Goal: Find specific page/section: Find specific page/section

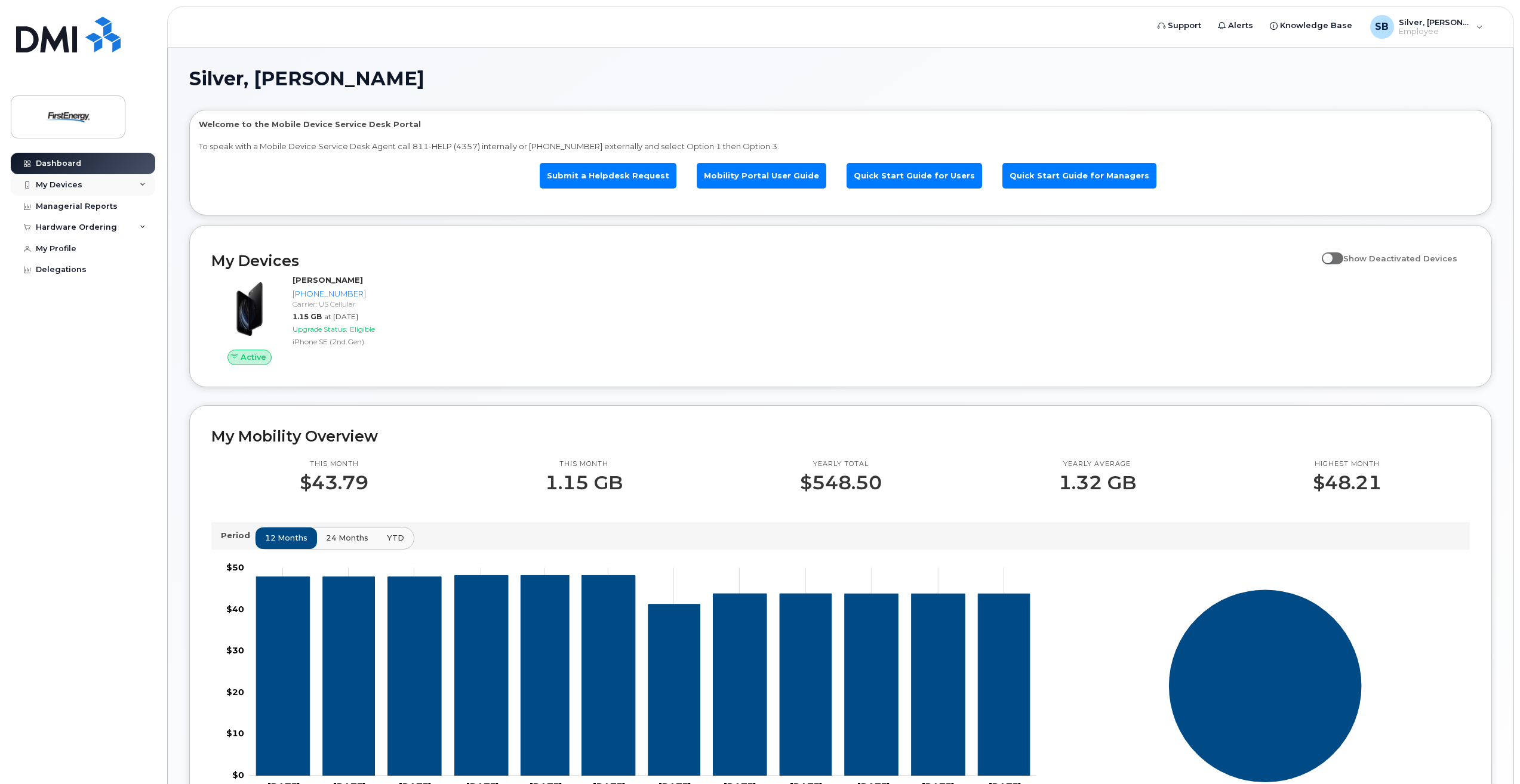
click at [103, 184] on div "My Devices" at bounding box center [83, 185] width 145 height 22
click at [98, 189] on div "My Devices" at bounding box center [83, 185] width 145 height 22
click at [132, 225] on div "Hardware Ordering" at bounding box center [83, 228] width 145 height 22
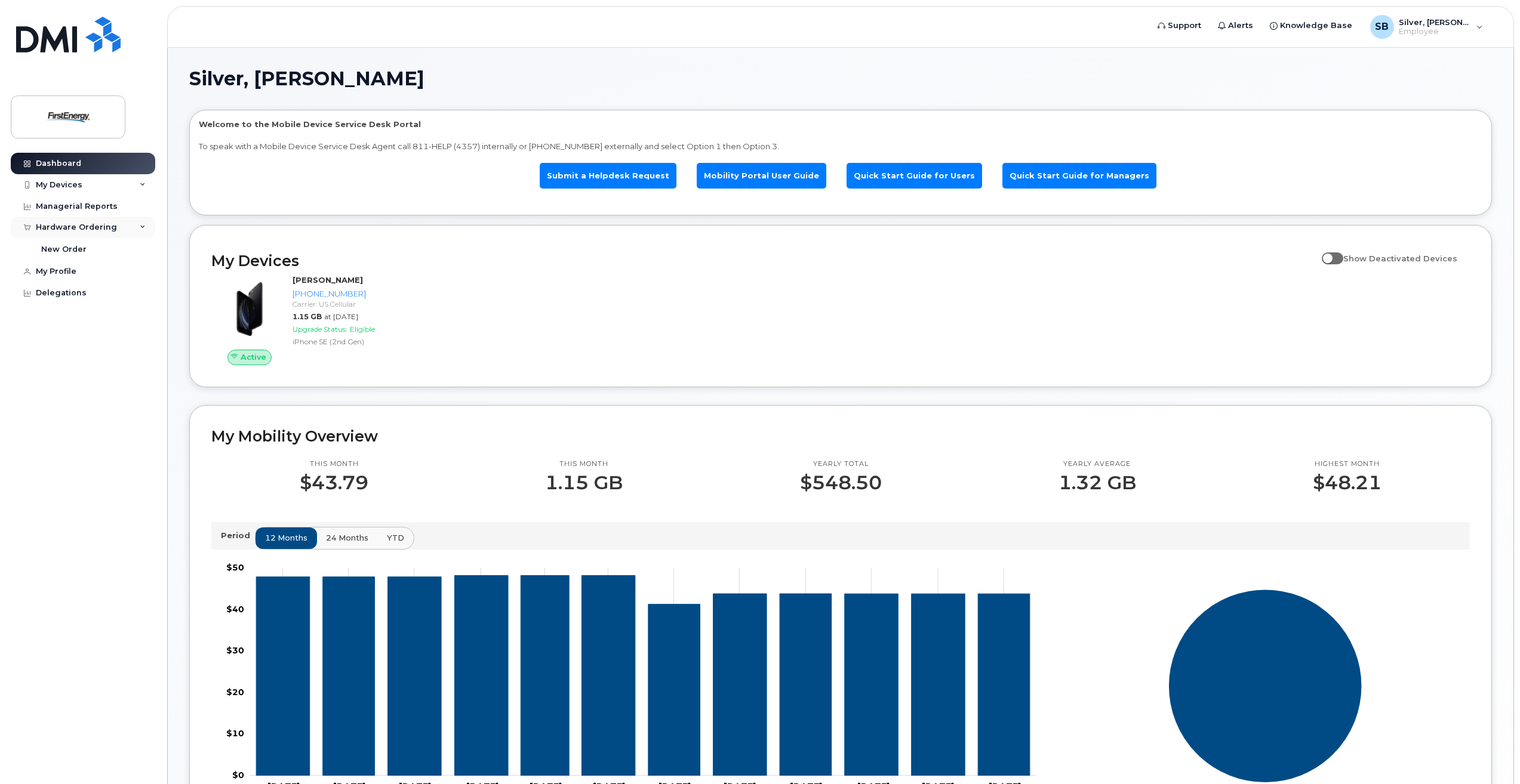
click at [132, 225] on div "Hardware Ordering" at bounding box center [83, 228] width 145 height 22
click at [77, 185] on div "My Devices" at bounding box center [59, 185] width 46 height 9
click at [26, 160] on icon at bounding box center [27, 163] width 6 height 6
click at [1073, 173] on link "Quick Start Guide for Managers" at bounding box center [1079, 176] width 154 height 26
click at [53, 187] on div "My Devices" at bounding box center [59, 185] width 46 height 9
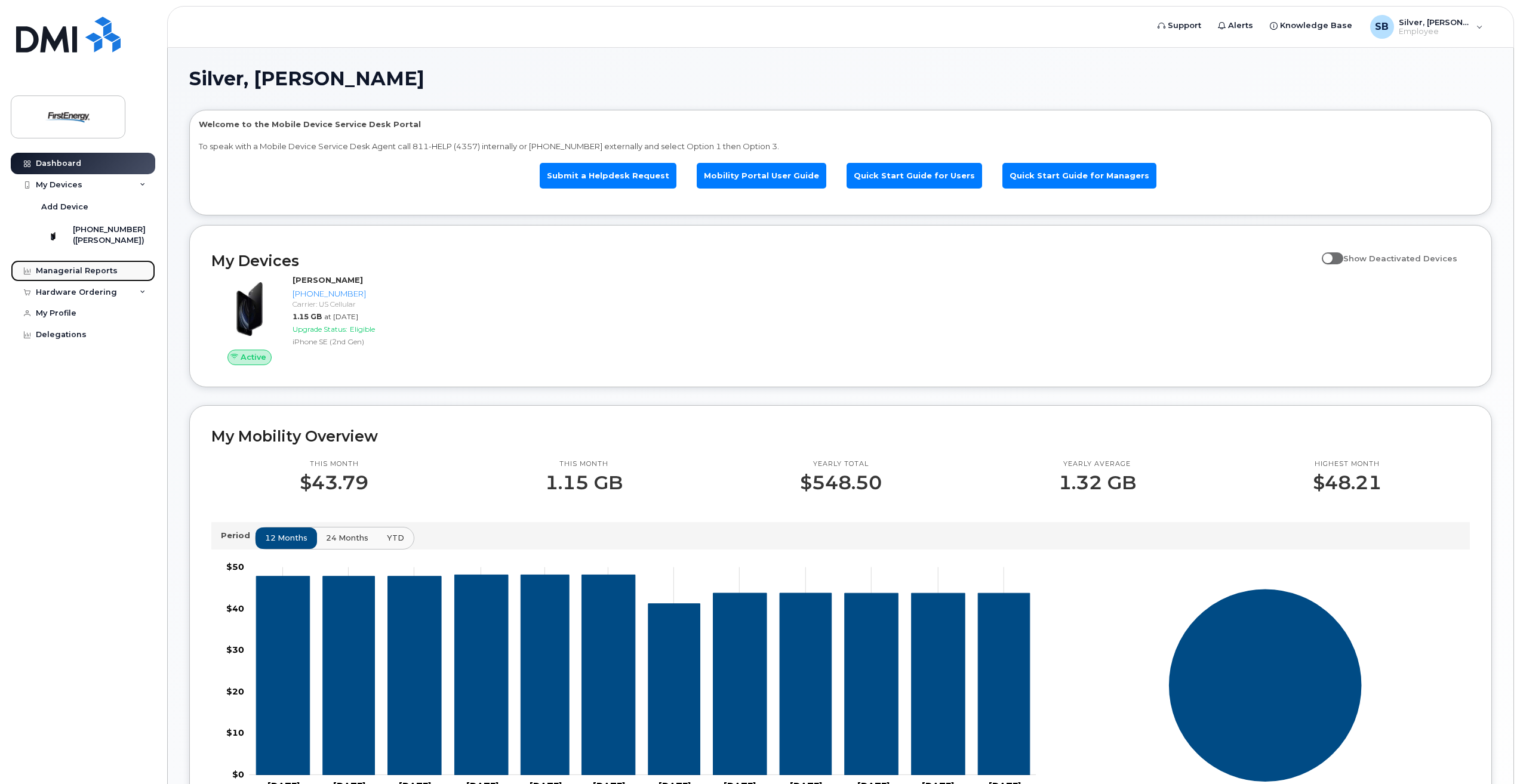
click at [80, 276] on div "Managerial Reports" at bounding box center [77, 271] width 82 height 9
click at [89, 276] on div "Managerial Reports" at bounding box center [77, 271] width 82 height 9
click at [95, 297] on div "Hardware Ordering" at bounding box center [76, 293] width 81 height 9
click at [94, 276] on div "Managerial Reports" at bounding box center [77, 271] width 82 height 9
click at [53, 184] on div "My Devices" at bounding box center [59, 185] width 46 height 9
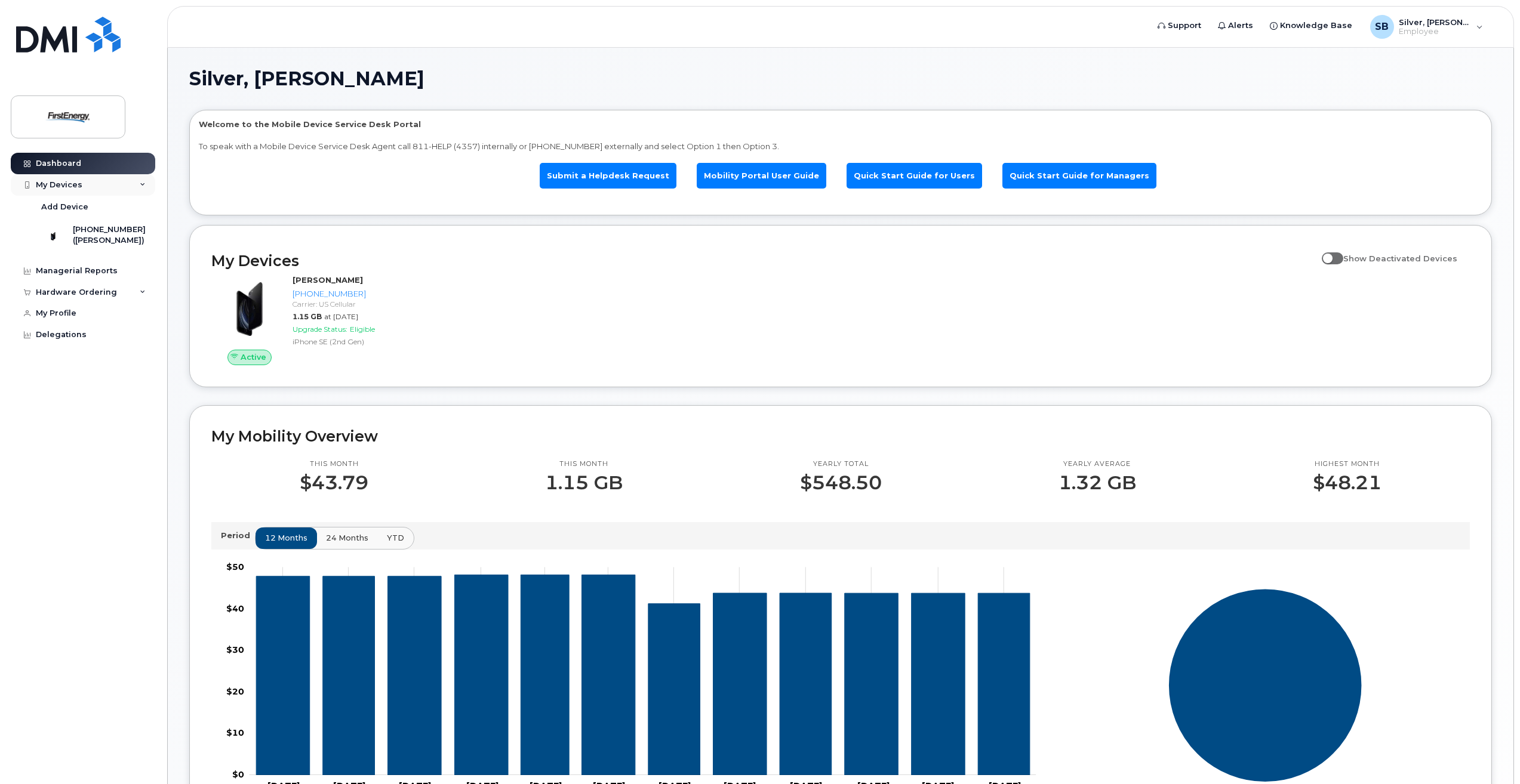
click at [53, 184] on div "My Devices" at bounding box center [59, 185] width 46 height 9
click at [1340, 257] on span at bounding box center [1333, 258] width 22 height 12
click at [1331, 257] on input "Show Deactivated Devices" at bounding box center [1327, 252] width 9 height 9
click at [1340, 257] on span at bounding box center [1333, 258] width 22 height 12
click at [1331, 257] on input "Show Deactivated Devices" at bounding box center [1327, 252] width 9 height 9
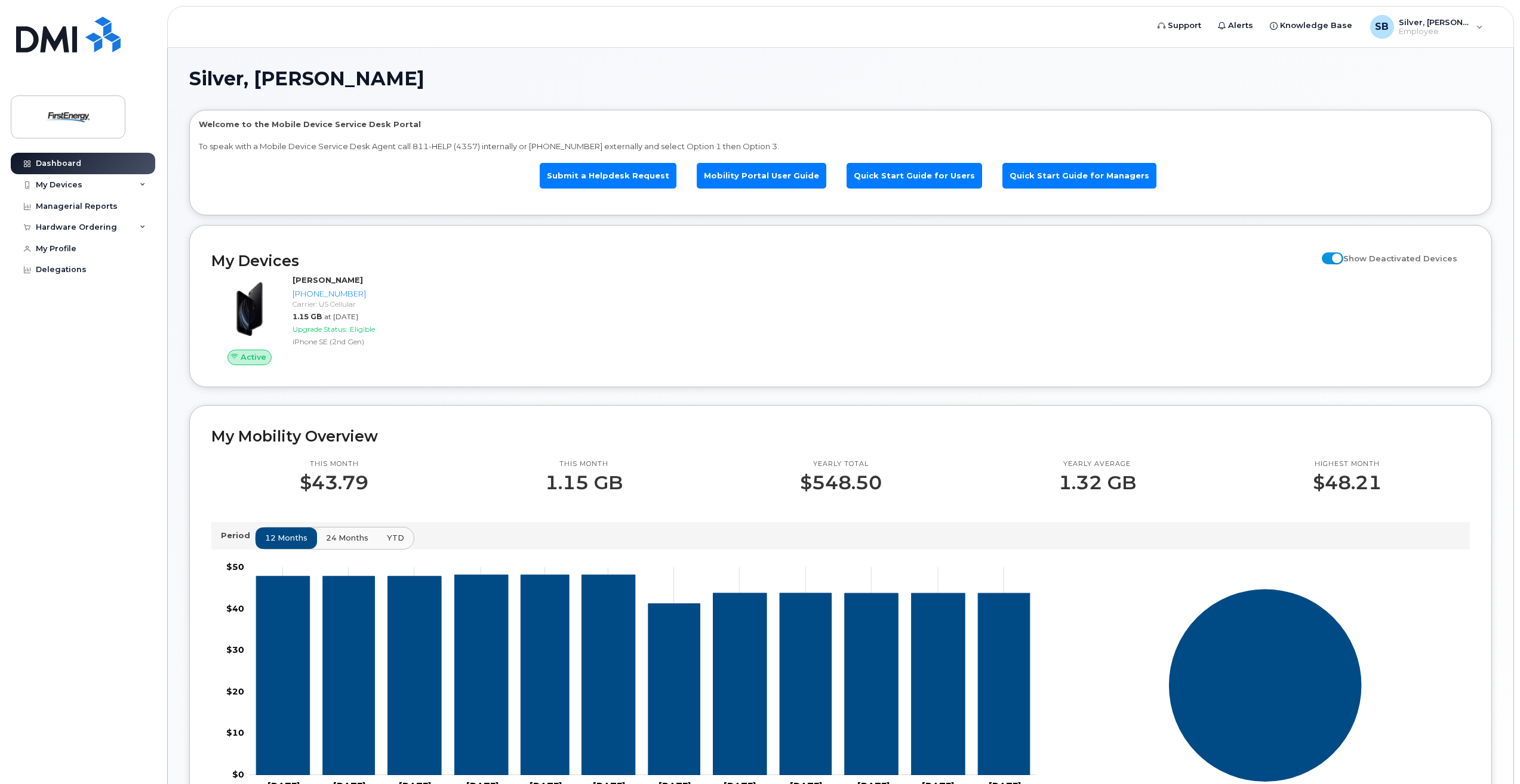
checkbox input "false"
click at [59, 207] on div "Managerial Reports" at bounding box center [77, 207] width 82 height 9
